Goal: Obtain resource: Download file/media

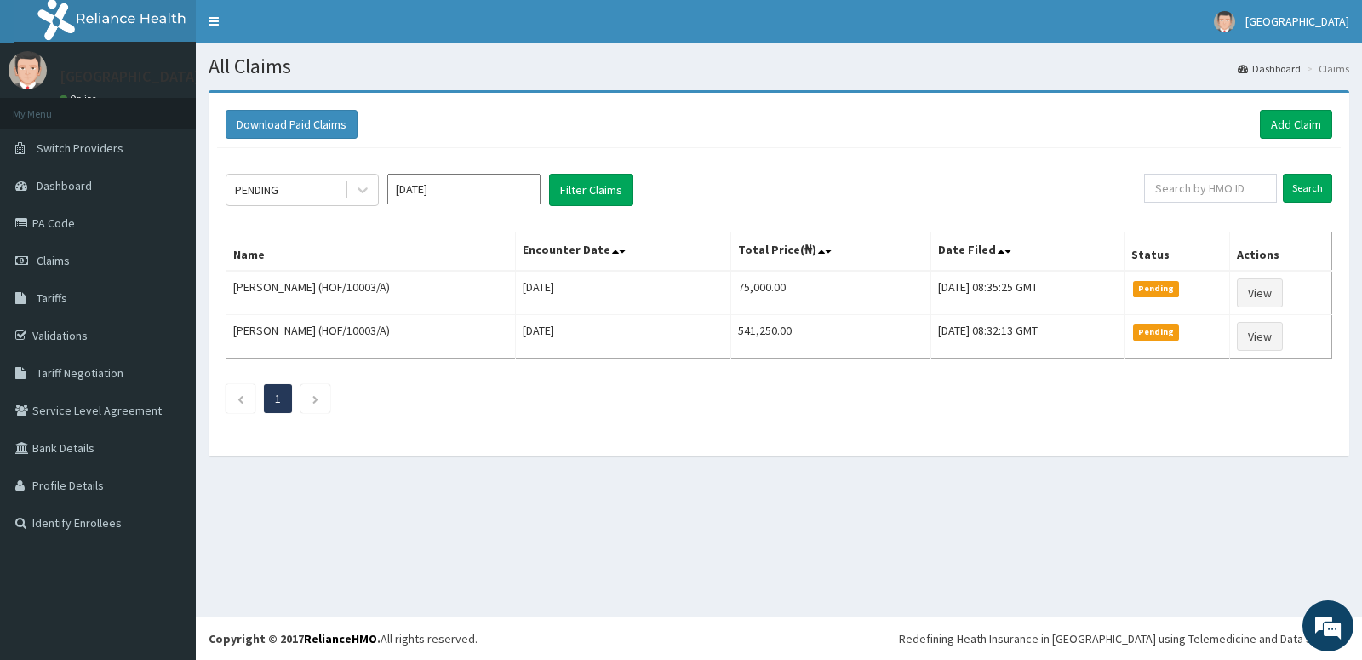
click at [358, 186] on icon at bounding box center [362, 189] width 17 height 17
click at [702, 131] on div "Download Paid Claims Add Claim" at bounding box center [779, 124] width 1107 height 29
click at [293, 185] on div "PENDING" at bounding box center [285, 189] width 118 height 27
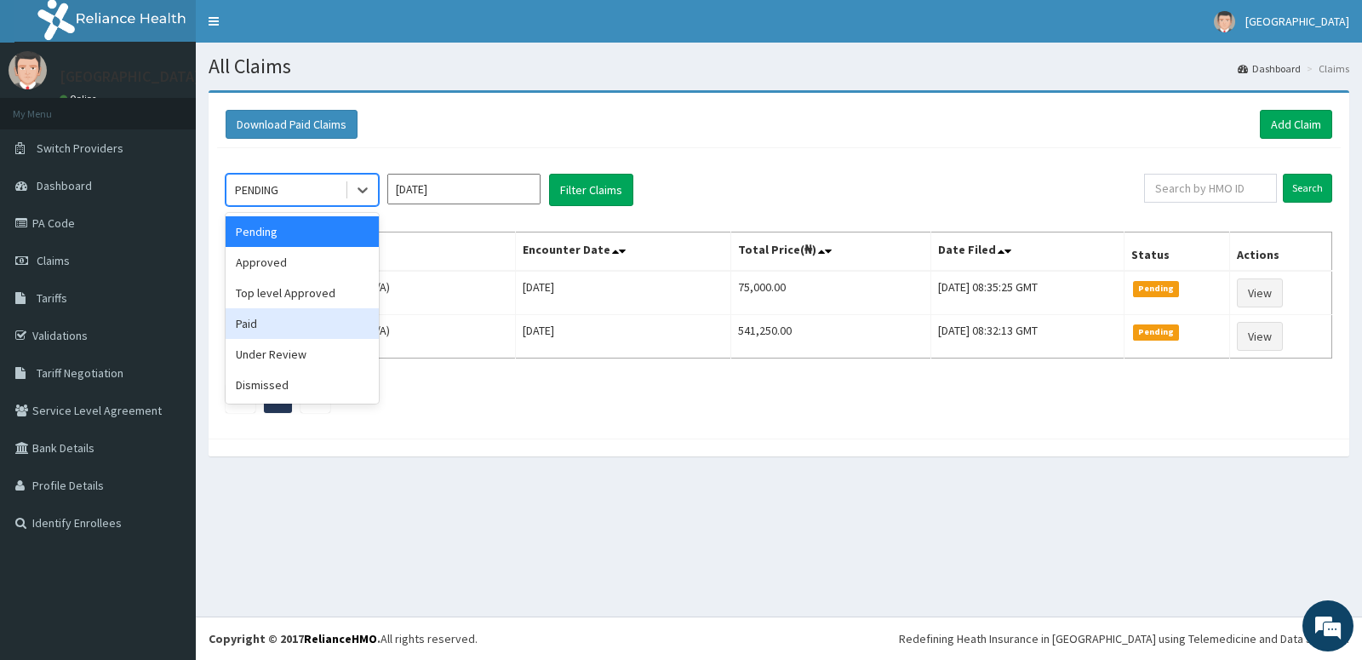
click at [268, 331] on div "Paid" at bounding box center [302, 323] width 153 height 31
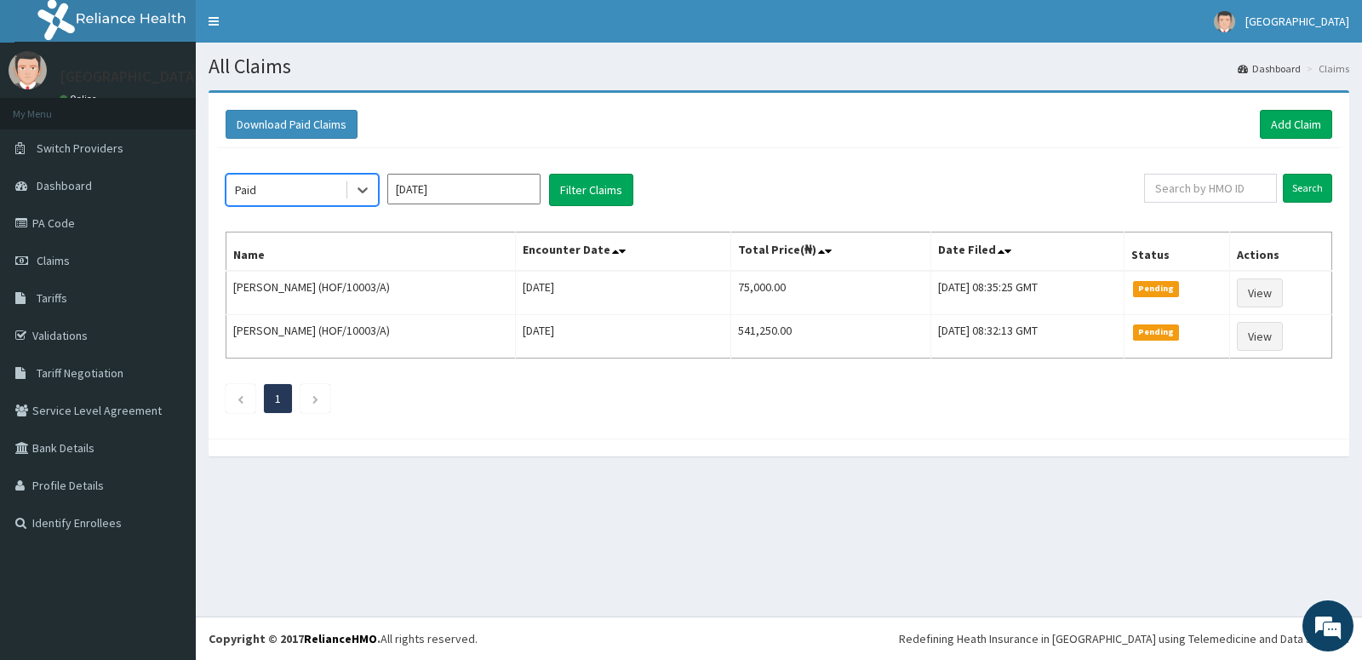
click at [448, 183] on input "[DATE]" at bounding box center [463, 189] width 153 height 31
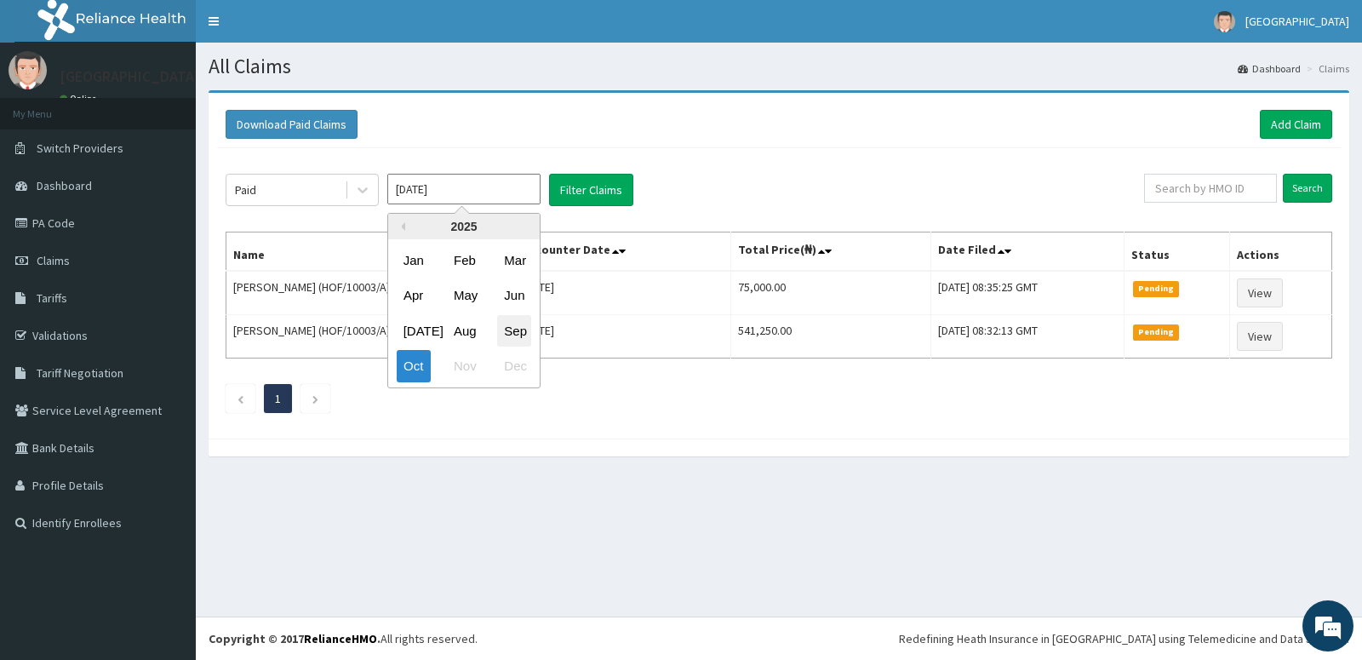
click at [507, 326] on div "Sep" at bounding box center [514, 331] width 34 height 32
type input "[DATE]"
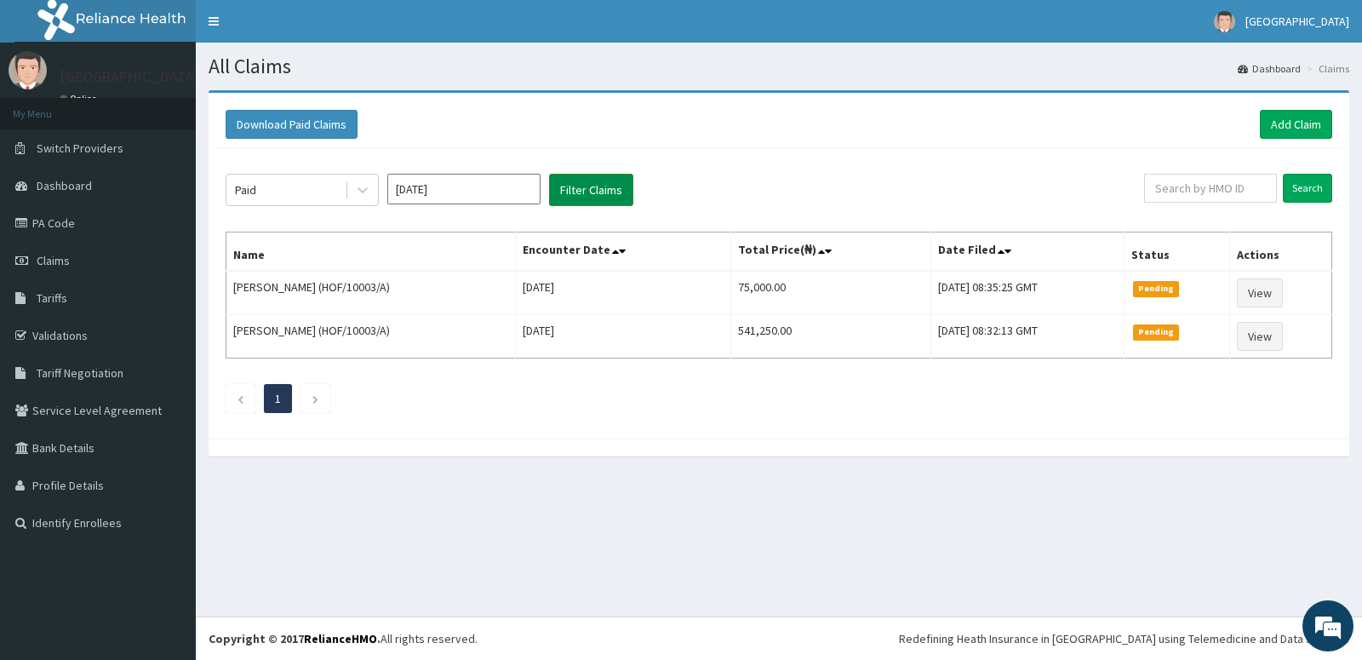
click at [576, 184] on button "Filter Claims" at bounding box center [591, 190] width 84 height 32
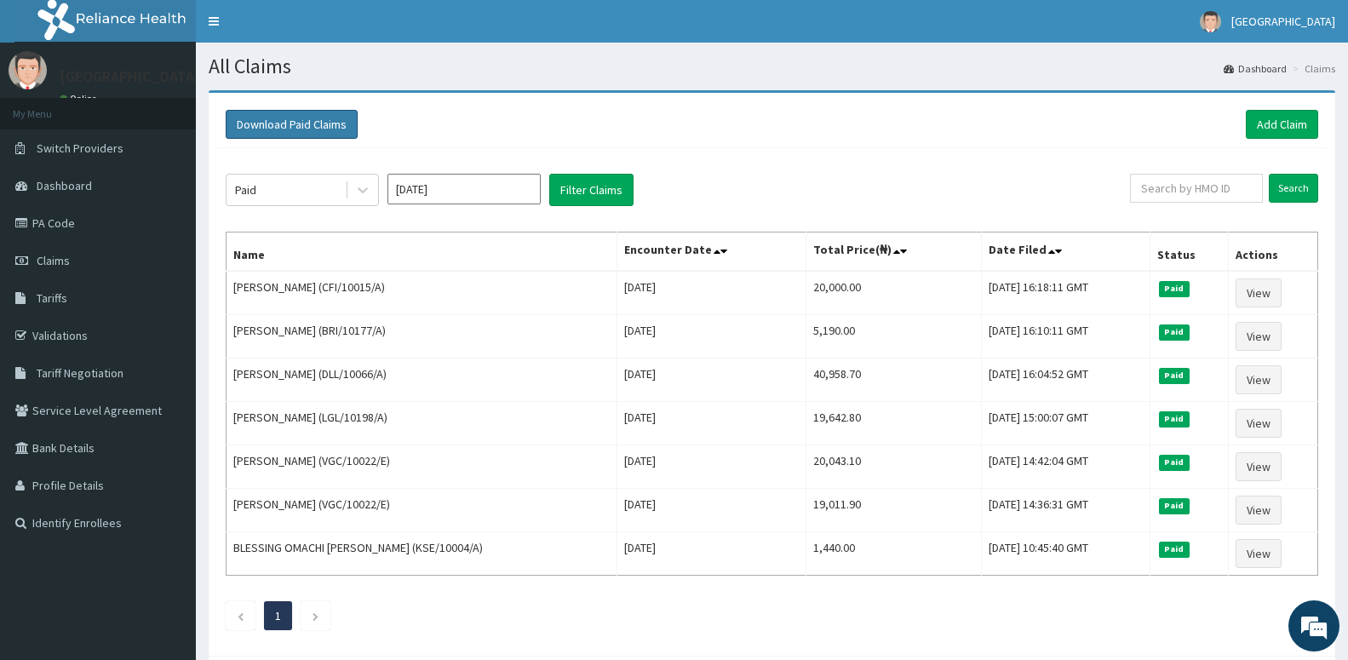
click at [312, 129] on button "Download Paid Claims" at bounding box center [292, 124] width 132 height 29
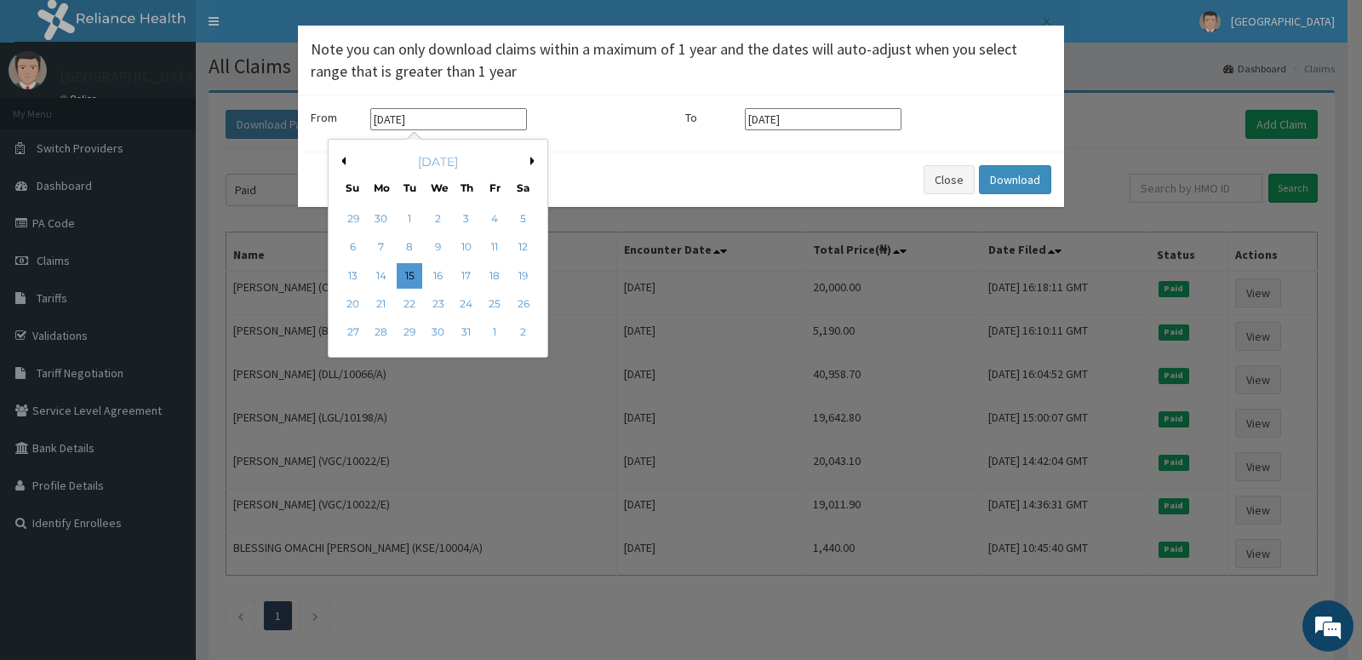
click at [439, 121] on input "[DATE]" at bounding box center [448, 119] width 157 height 22
click at [536, 155] on div "[DATE]" at bounding box center [437, 161] width 205 height 17
click at [531, 161] on button "Next Month" at bounding box center [534, 161] width 9 height 9
click at [382, 225] on div "1" at bounding box center [382, 219] width 26 height 26
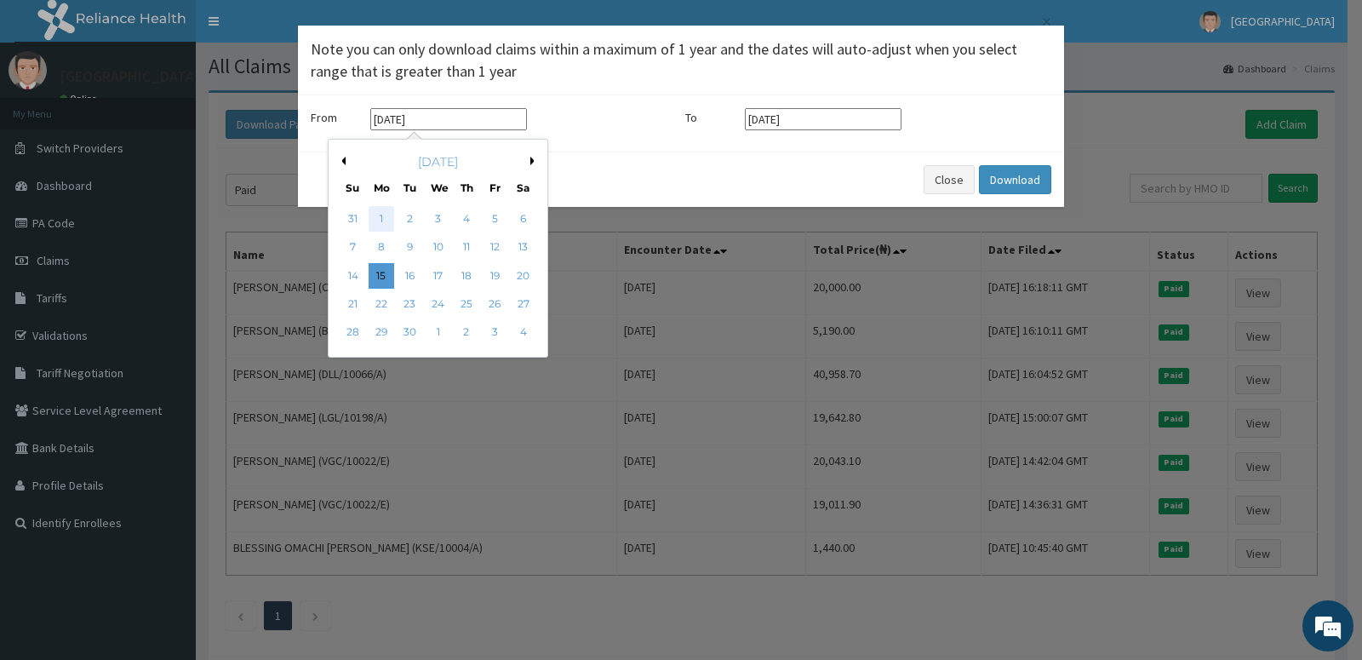
type input "[DATE]"
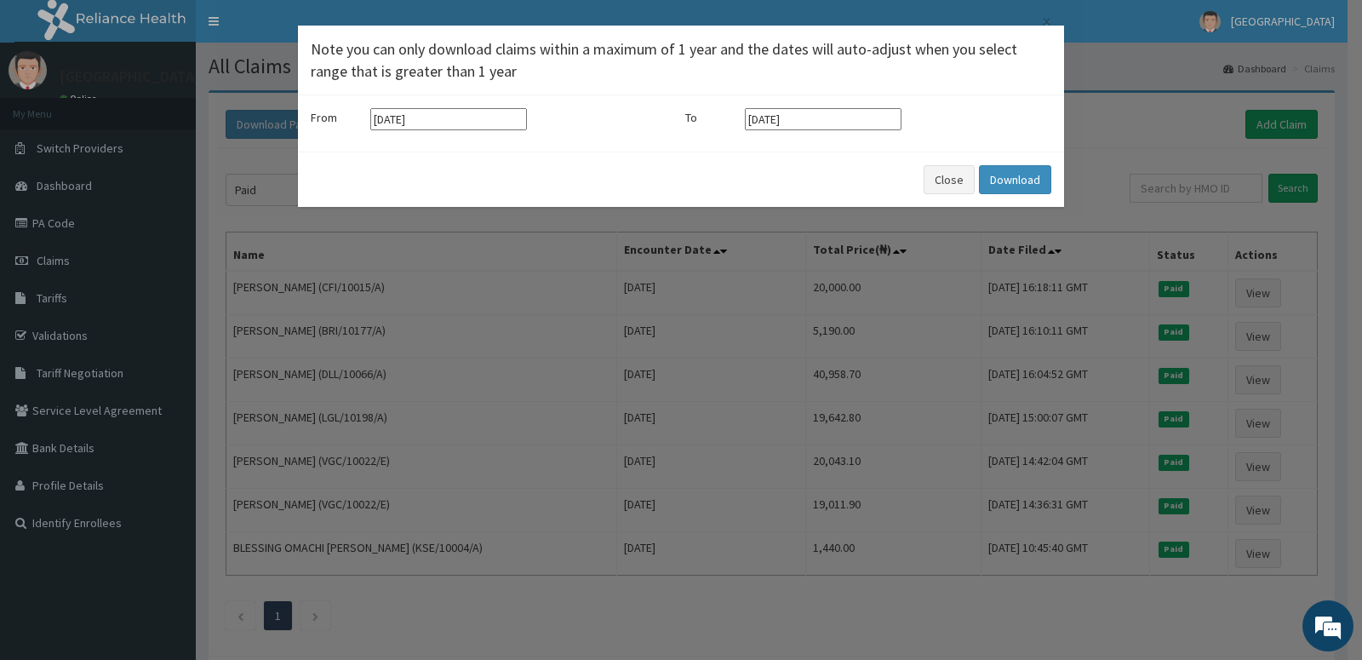
click at [793, 115] on input "[DATE]" at bounding box center [823, 119] width 157 height 22
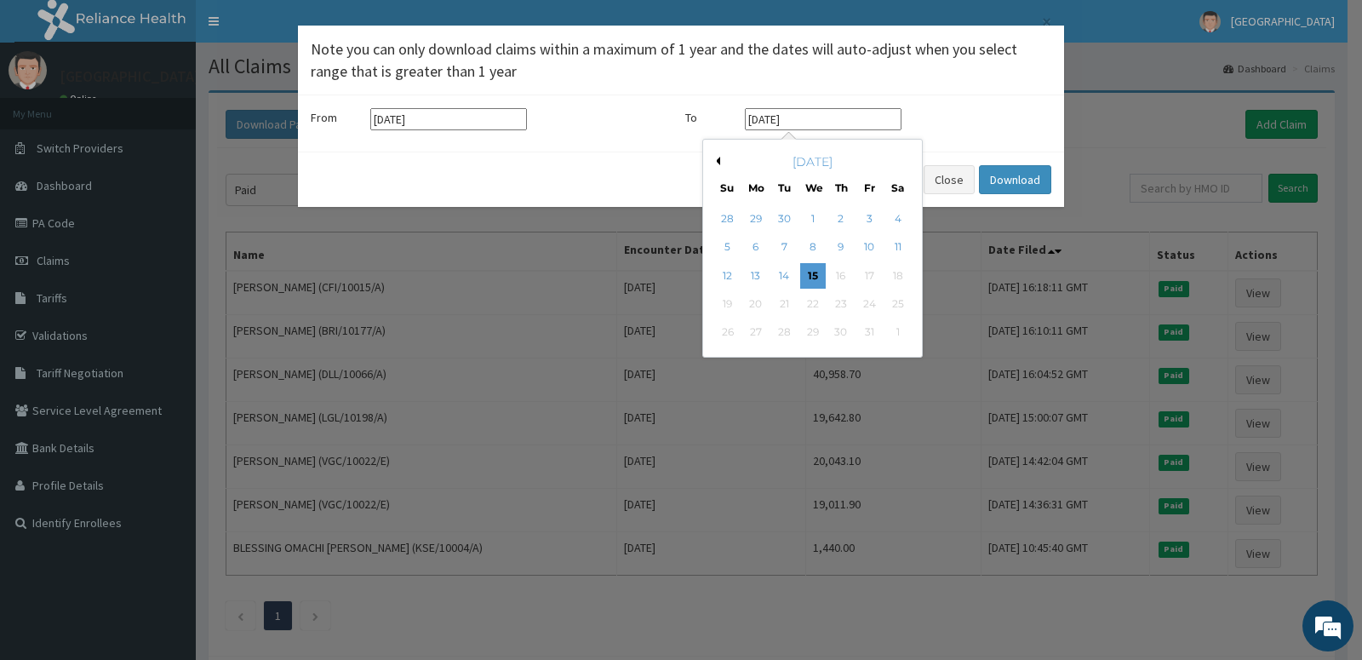
click at [719, 160] on button "Previous Month" at bounding box center [716, 161] width 9 height 9
click at [786, 329] on div "30" at bounding box center [784, 333] width 26 height 26
type input "[DATE]"
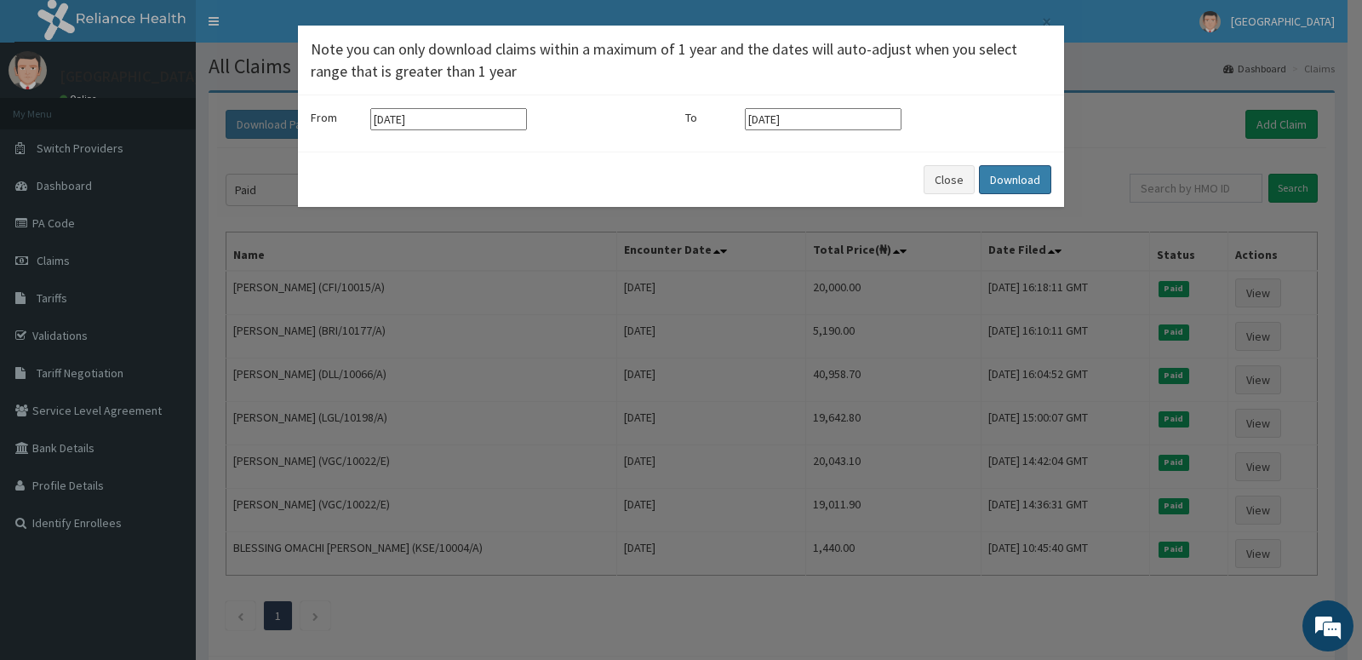
click at [997, 176] on button "Download" at bounding box center [1015, 179] width 72 height 29
click at [950, 174] on button "Close" at bounding box center [949, 179] width 51 height 29
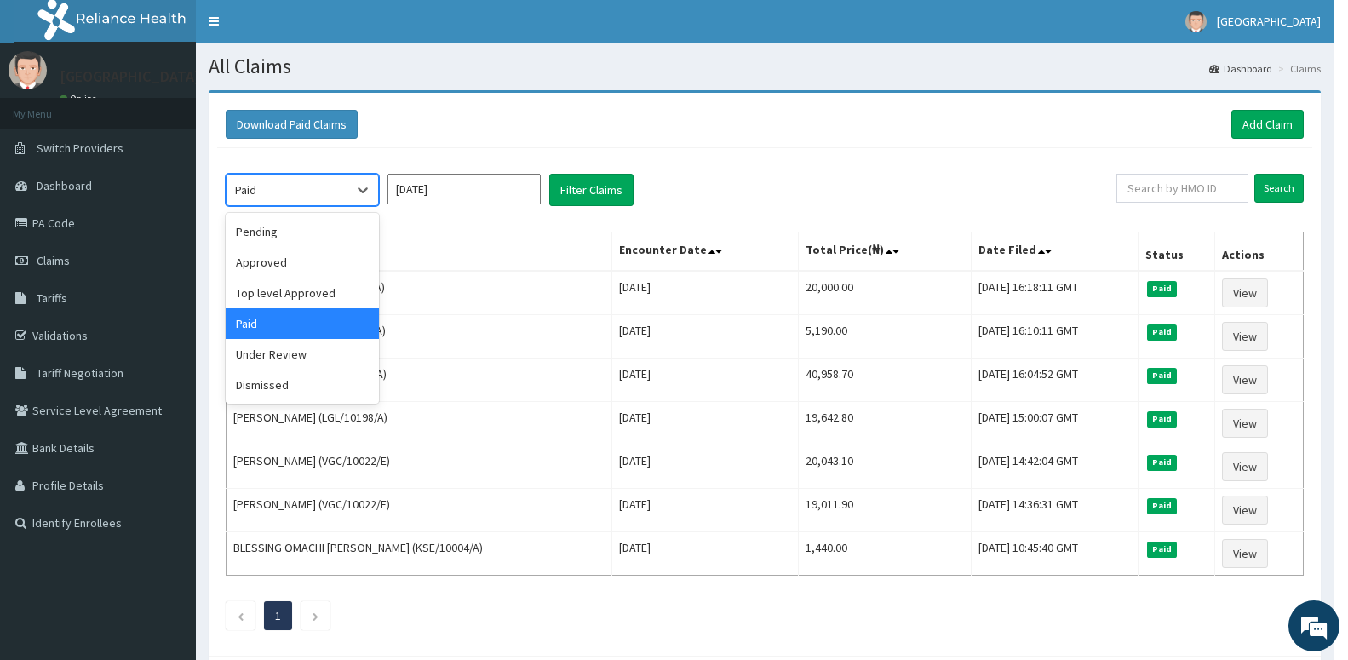
click at [295, 187] on div "Paid" at bounding box center [285, 189] width 118 height 27
click at [272, 238] on div "Pending" at bounding box center [302, 231] width 153 height 31
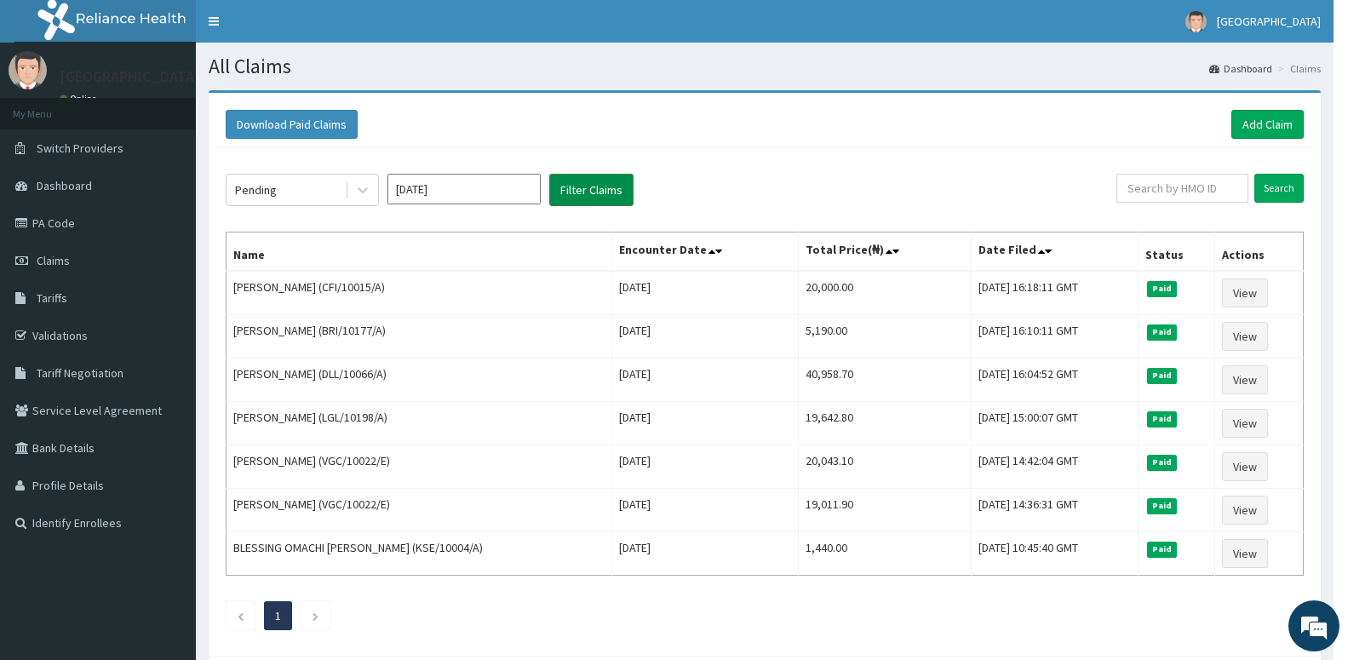
click at [578, 183] on button "Filter Claims" at bounding box center [591, 190] width 84 height 32
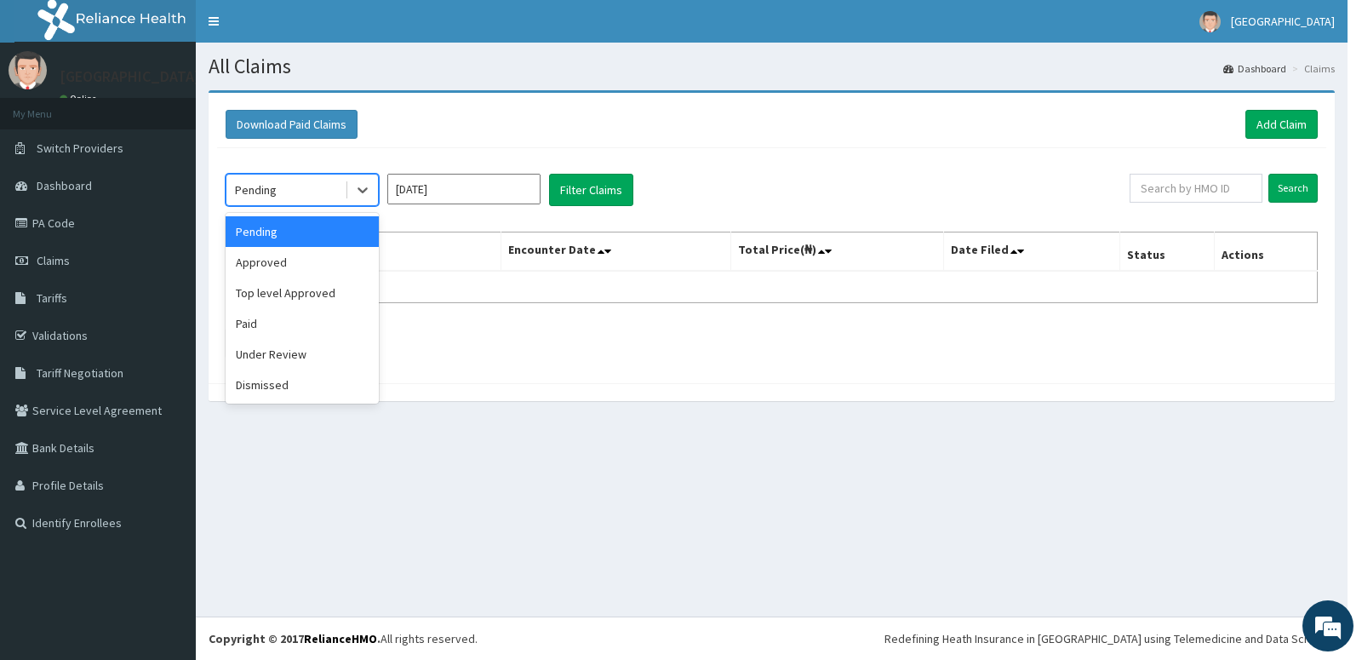
click at [347, 186] on span at bounding box center [347, 189] width 1 height 17
click at [339, 381] on div "Dismissed" at bounding box center [302, 384] width 153 height 31
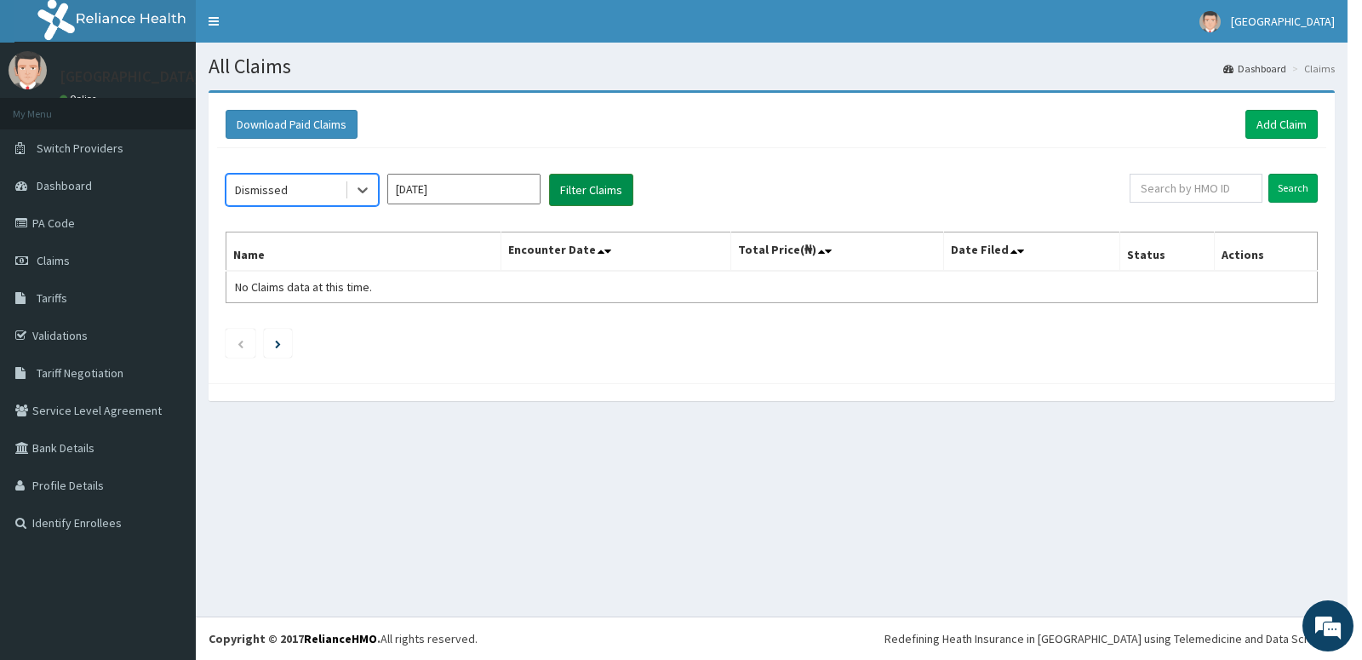
click at [567, 189] on button "Filter Claims" at bounding box center [591, 190] width 84 height 32
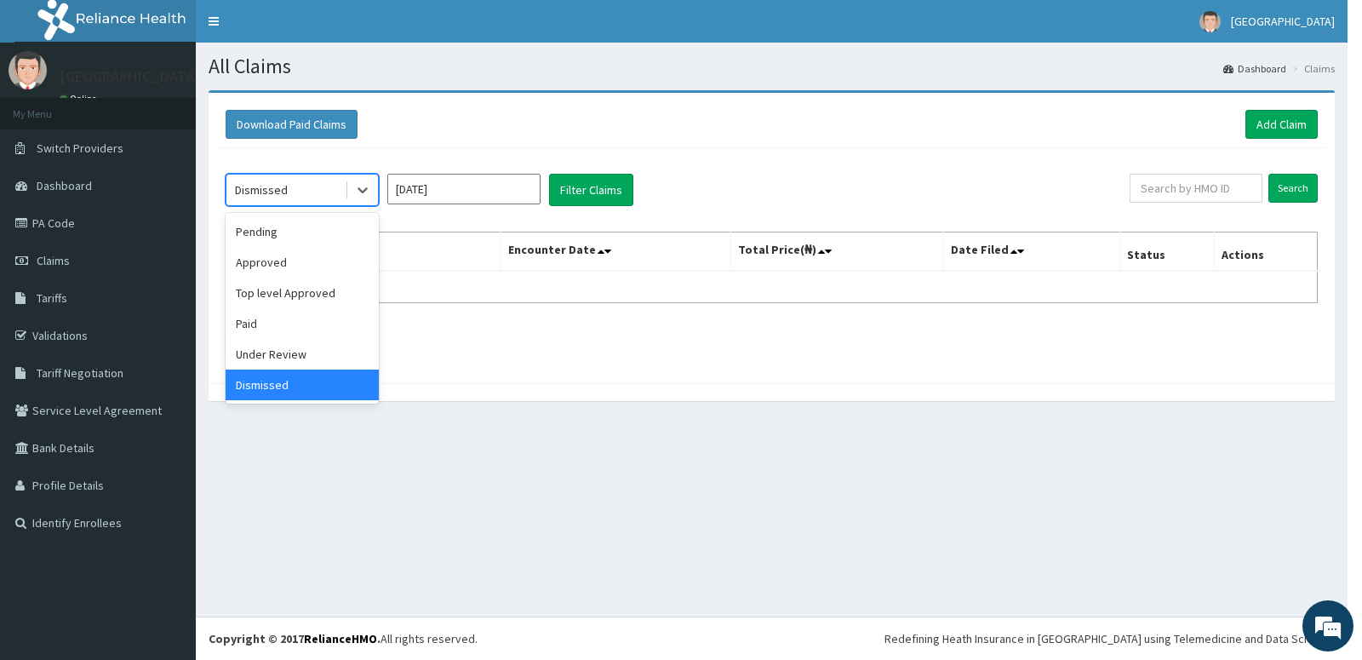
click at [295, 185] on div "Dismissed" at bounding box center [285, 189] width 118 height 27
click at [305, 358] on div "Under Review" at bounding box center [302, 354] width 153 height 31
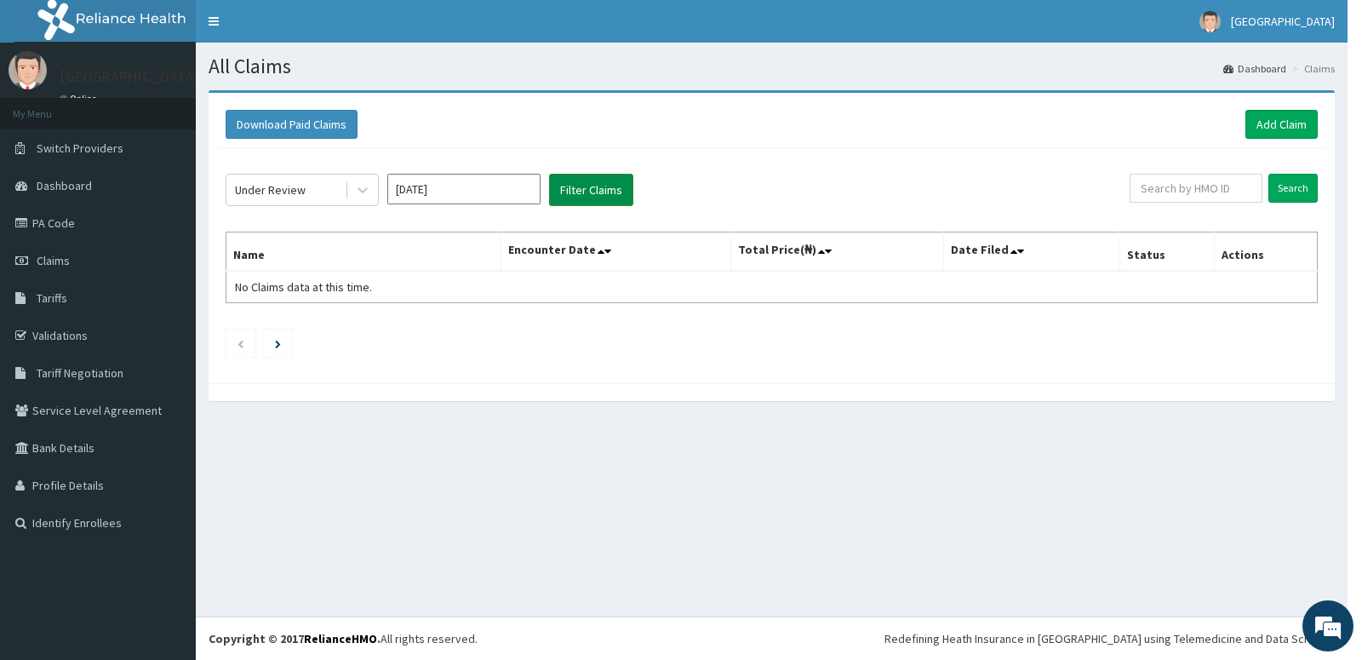
click at [563, 189] on button "Filter Claims" at bounding box center [591, 190] width 84 height 32
